Goal: Entertainment & Leisure: Consume media (video, audio)

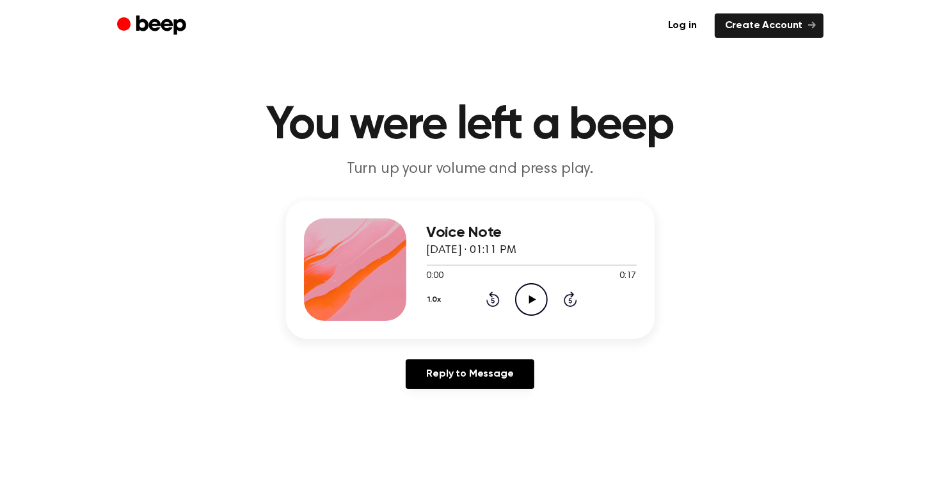
click at [539, 292] on icon "Play Audio" at bounding box center [531, 299] width 33 height 33
click at [538, 291] on icon "Pause Audio" at bounding box center [531, 299] width 33 height 33
click at [538, 291] on icon "Play Audio" at bounding box center [531, 299] width 33 height 33
click at [524, 299] on icon "Pause Audio" at bounding box center [531, 299] width 33 height 33
click at [522, 303] on icon "Play Audio" at bounding box center [531, 299] width 33 height 33
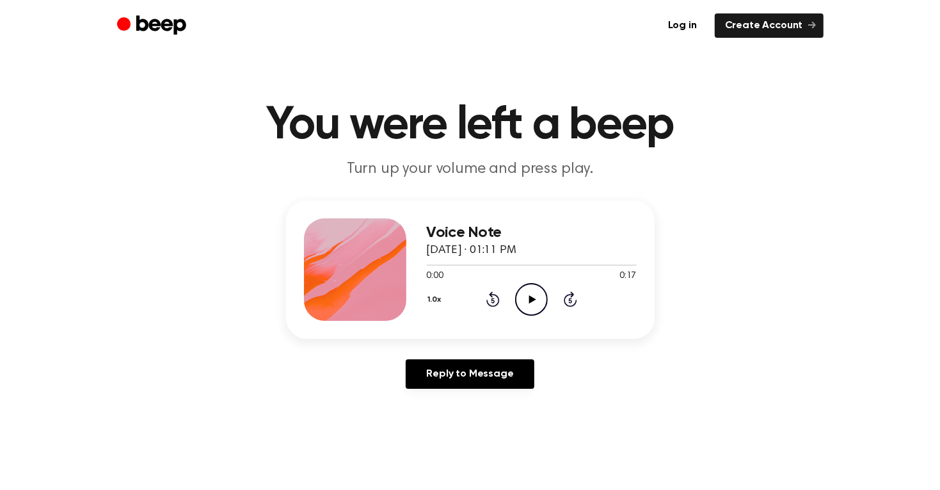
click at [532, 312] on icon "Play Audio" at bounding box center [531, 299] width 33 height 33
click at [529, 294] on icon "Play Audio" at bounding box center [531, 299] width 33 height 33
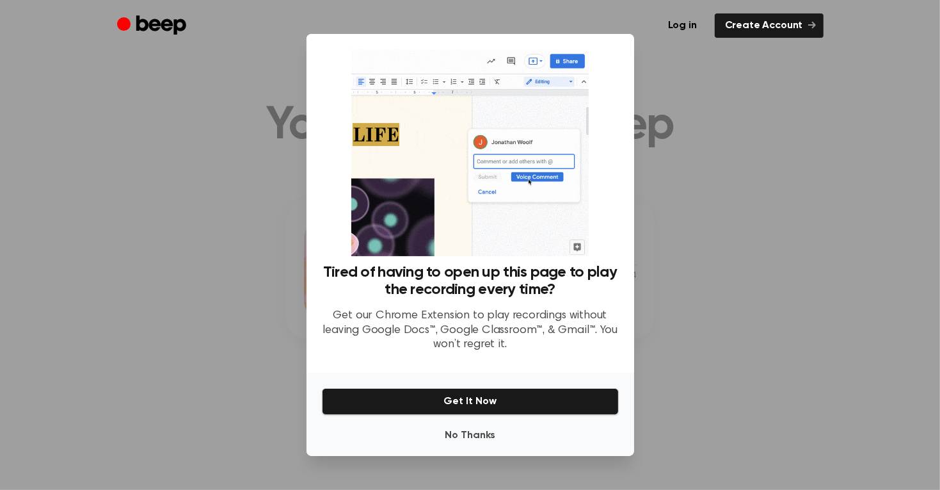
click at [529, 294] on h3 "Tired of having to open up this page to play the recording every time?" at bounding box center [470, 281] width 297 height 35
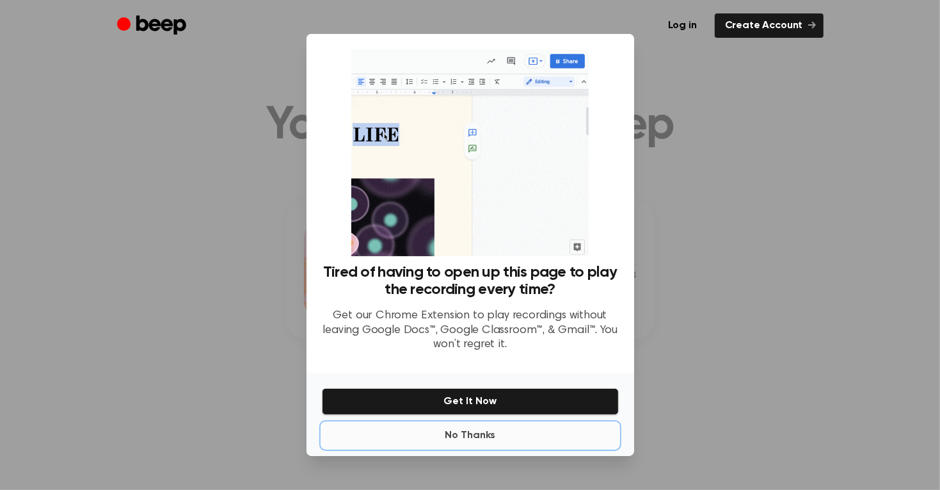
click at [532, 438] on button "No Thanks" at bounding box center [470, 435] width 297 height 26
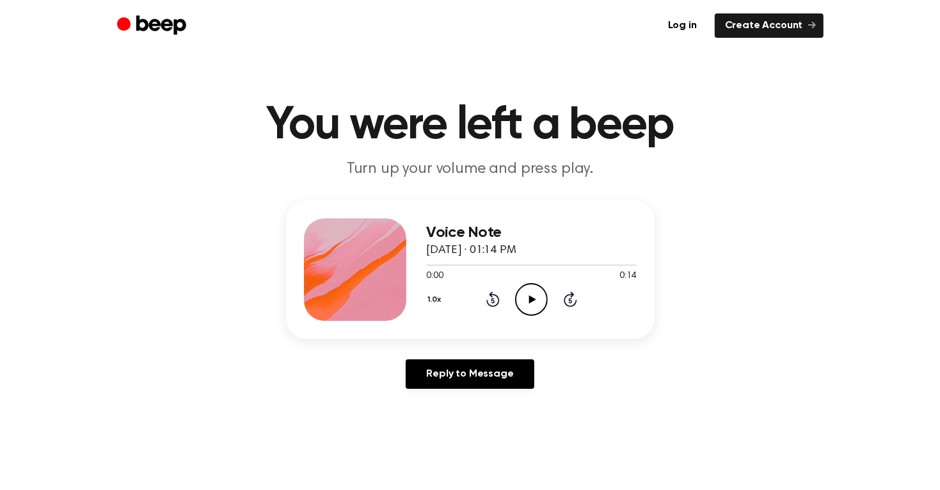
click at [522, 303] on icon "Play Audio" at bounding box center [531, 299] width 33 height 33
